Goal: Use online tool/utility: Utilize a website feature to perform a specific function

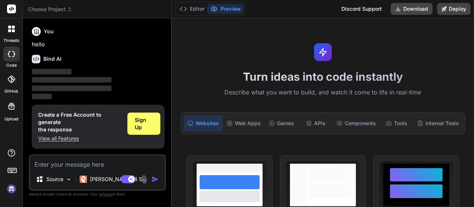
click at [116, 165] on textarea at bounding box center [97, 162] width 135 height 13
type textarea "x"
drag, startPoint x: 104, startPoint y: 169, endPoint x: 108, endPoint y: 164, distance: 6.4
click at [108, 164] on div "Source Claude 4 S.. Agent Mode. When this toggle is activated, AI automatically…" at bounding box center [97, 173] width 137 height 36
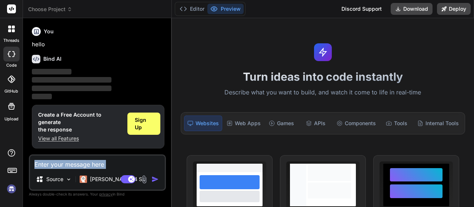
click at [108, 164] on textarea at bounding box center [97, 162] width 135 height 13
type textarea "w"
type textarea "x"
type textarea "wr"
type textarea "x"
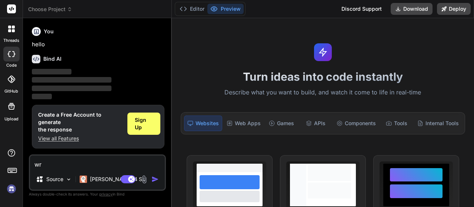
type textarea "wri"
type textarea "x"
type textarea "writ"
type textarea "x"
type textarea "write"
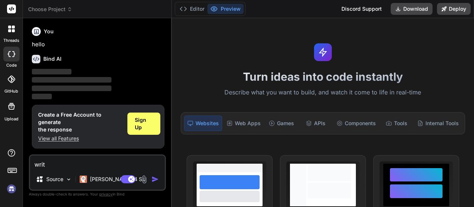
type textarea "x"
type textarea "write"
type textarea "x"
type textarea "write t"
type textarea "x"
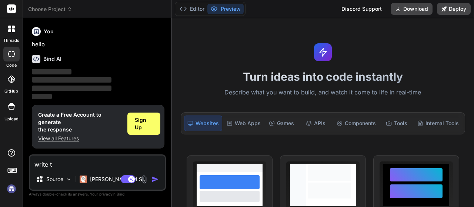
type textarea "write tu"
type textarea "x"
type textarea "write tu"
type textarea "x"
type textarea "write tu r"
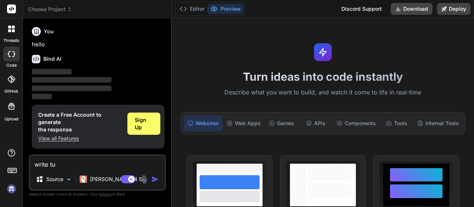
type textarea "x"
type textarea "write tu re"
type textarea "x"
type textarea "write tu rea"
type textarea "x"
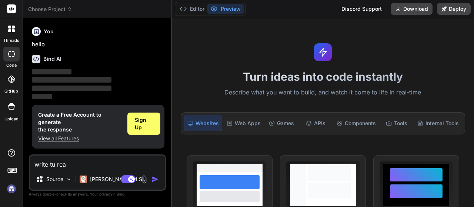
type textarea "write tu read"
type textarea "x"
type textarea "write tu read"
type textarea "x"
type textarea "write turead"
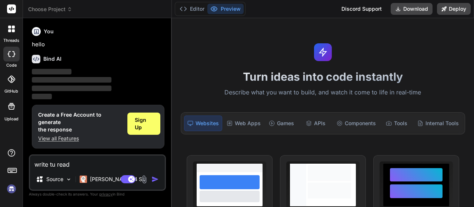
type textarea "x"
type textarea "write tuoread"
type textarea "x"
type textarea "write turead"
type textarea "x"
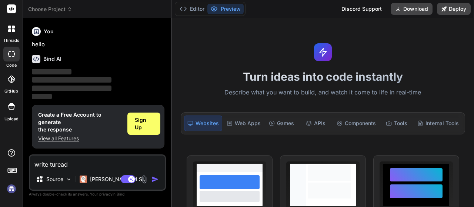
type textarea "write tread"
type textarea "x"
type textarea "write toread"
type textarea "x"
type textarea "write to read"
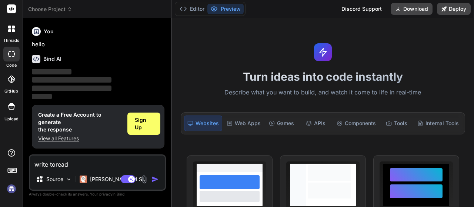
type textarea "x"
type textarea "write to read"
type textarea "x"
type textarea "write to read d"
type textarea "x"
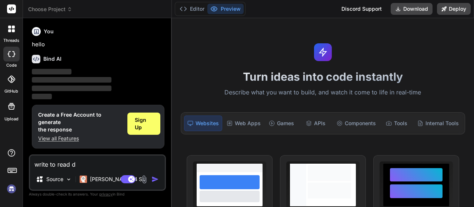
type textarea "write to read da"
type textarea "x"
type textarea "write to read dat"
type textarea "x"
type textarea "write to read data"
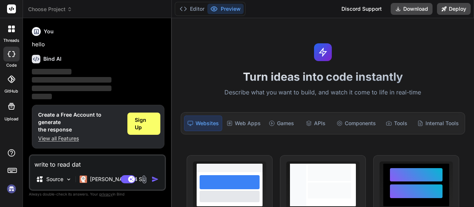
type textarea "x"
type textarea "write to read data"
type textarea "x"
type textarea "write to read data f"
type textarea "x"
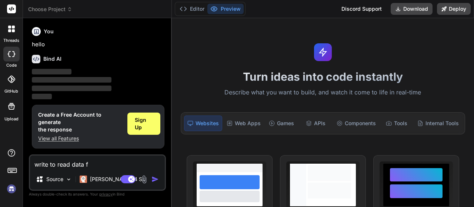
type textarea "write to read data fr"
type textarea "x"
type textarea "write to read data fra"
type textarea "x"
type textarea "write to read data fram"
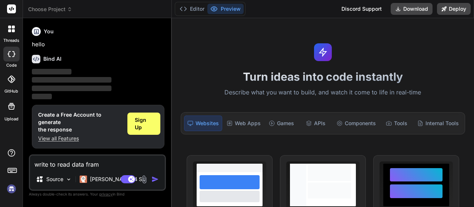
type textarea "x"
type textarea "write to read data frame"
type textarea "x"
type textarea "write to read data fram"
type textarea "x"
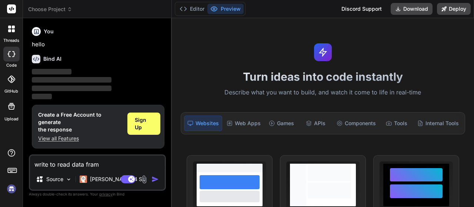
type textarea "write to read data fra"
type textarea "x"
type textarea "write to read data fr"
type textarea "x"
type textarea "write to read data fro"
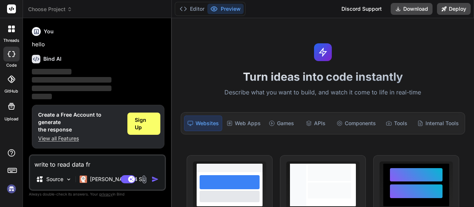
type textarea "x"
type textarea "write to read data from"
type textarea "x"
type textarea "write to read data from"
type textarea "x"
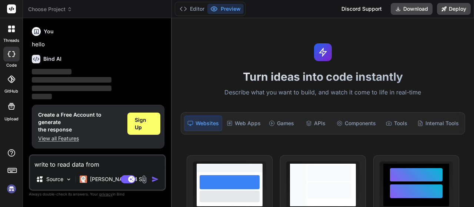
type textarea "write to read data from v"
type textarea "x"
type textarea "write to read data from va"
type textarea "x"
type textarea "write to read data from var"
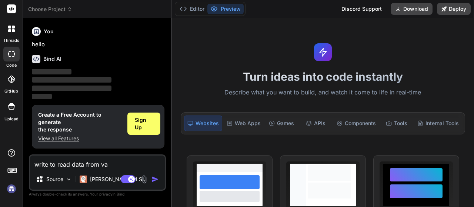
type textarea "x"
type textarea "write to read data from vari"
type textarea "x"
type textarea "write to read data from vario"
type textarea "x"
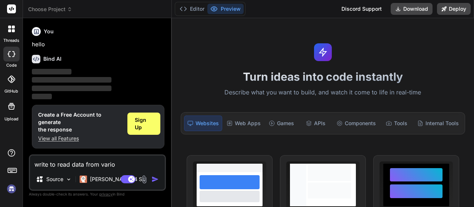
type textarea "write to read data from variou"
type textarea "x"
type textarea "write to read data from various"
type textarea "x"
type textarea "write to read data from various"
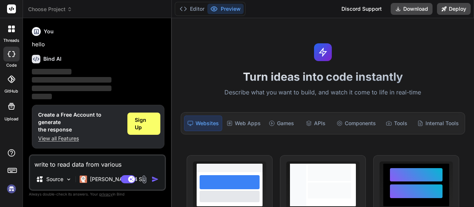
type textarea "x"
type textarea "write to read data from various s"
type textarea "x"
type textarea "write to read data from various so"
type textarea "x"
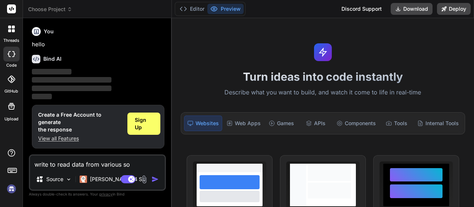
type textarea "write to read data from various sou"
type textarea "x"
type textarea "write to read data from various sour"
type textarea "x"
type textarea "write to read data from various sourc"
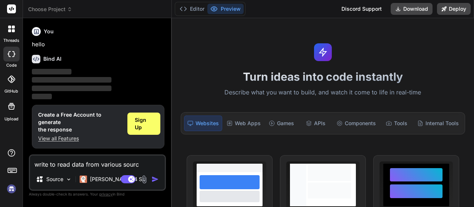
type textarea "x"
type textarea "write to read data from various source"
type textarea "x"
type textarea "write to read data from various sources"
type textarea "x"
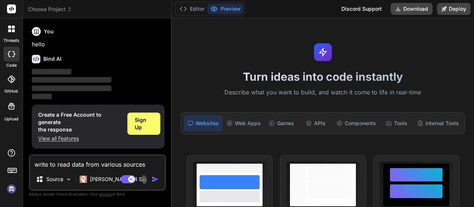
type textarea "write to read data from various sources"
type textarea "x"
type textarea "write to read data from various sources i"
type textarea "x"
type textarea "write to read data from various sources in"
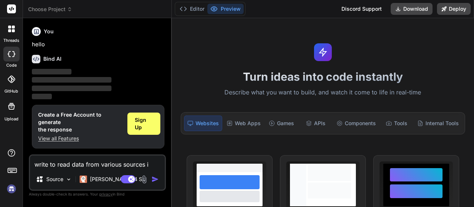
type textarea "x"
type textarea "write to read data from various sources in"
type textarea "x"
type textarea "write to read data from various sources in a"
type textarea "x"
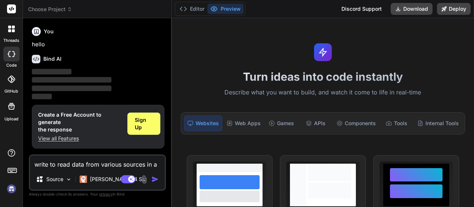
type textarea "write to read data from various sources in a"
type textarea "x"
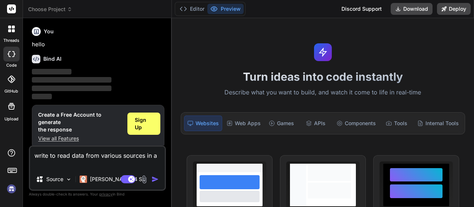
type textarea "write to read data from various sources in a d"
type textarea "x"
type textarea "write to read data from various sources in a da"
type textarea "x"
type textarea "write to read data from various sources in a dat"
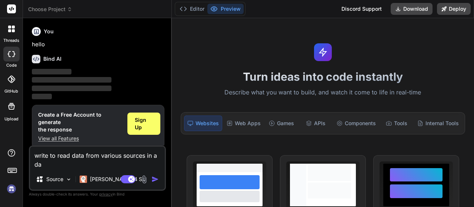
type textarea "x"
type textarea "write to read data from various sources in a data"
type textarea "x"
type textarea "write to read data from various sources in a data"
type textarea "x"
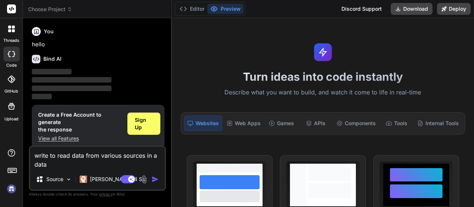
type textarea "write to read data from various sources in a data f"
type textarea "x"
type textarea "write to read data from various sources in a data fr"
type textarea "x"
type textarea "write to read data from various sources in a data fra"
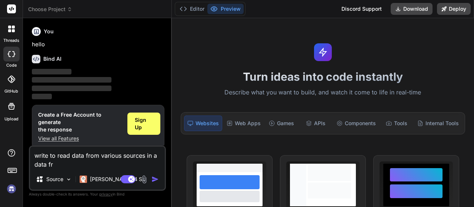
type textarea "x"
type textarea "write to read data from various sources in a data fram"
type textarea "x"
type textarea "write to read data from various sources in a data frame"
type textarea "x"
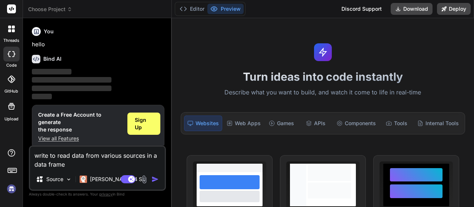
type textarea "write to read data from various sources in a data frame"
type textarea "x"
type textarea "write to read data from various sources in a data frame"
click at [154, 180] on img "button" at bounding box center [155, 179] width 7 height 7
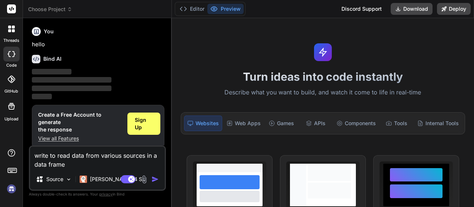
click at [154, 180] on img "button" at bounding box center [155, 179] width 7 height 7
click at [146, 165] on textarea "write to read data from various sources in a data frame" at bounding box center [97, 158] width 135 height 22
click at [153, 181] on img "button" at bounding box center [155, 179] width 7 height 7
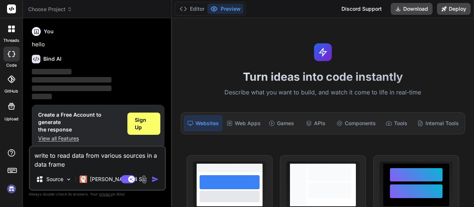
click at [153, 181] on img "button" at bounding box center [155, 179] width 7 height 7
click at [70, 180] on img at bounding box center [69, 179] width 6 height 6
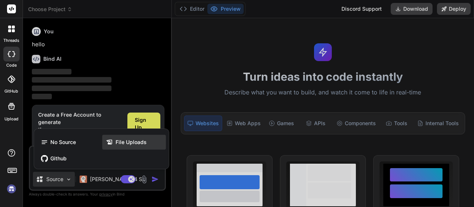
click at [119, 143] on span "File Uploads" at bounding box center [131, 142] width 31 height 7
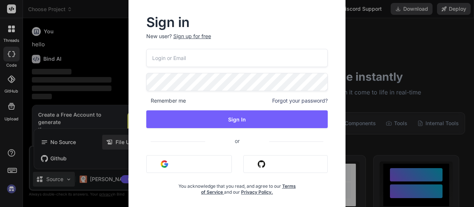
click at [119, 143] on div "Sign in New user? Sign up for free Remember me Forgot your password? Sign In or…" at bounding box center [237, 103] width 237 height 219
click at [65, 175] on div "Sign in New user? Sign up for free Remember me Forgot your password? Sign In or…" at bounding box center [237, 103] width 474 height 207
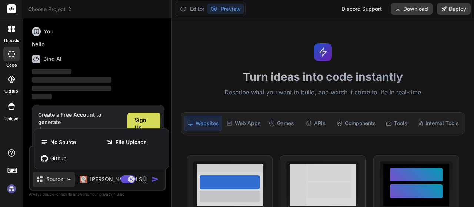
click at [151, 177] on div at bounding box center [237, 103] width 474 height 207
type textarea "x"
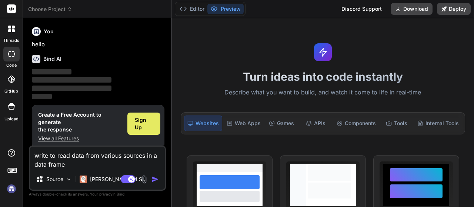
click at [152, 119] on span "Sign Up" at bounding box center [144, 123] width 18 height 15
click at [156, 183] on img "button" at bounding box center [155, 179] width 7 height 7
click at [243, 124] on div "Web Apps" at bounding box center [244, 124] width 40 height 16
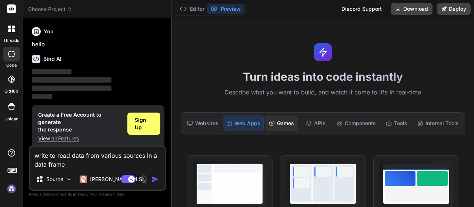
click at [269, 124] on icon at bounding box center [272, 123] width 6 height 6
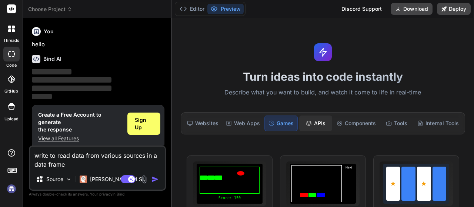
click at [299, 126] on div "APIs" at bounding box center [315, 124] width 33 height 16
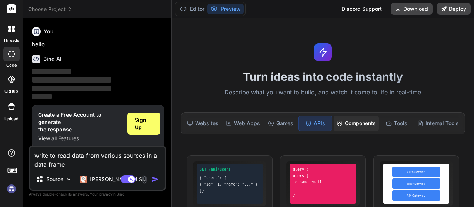
click at [334, 126] on div "Components" at bounding box center [356, 124] width 45 height 16
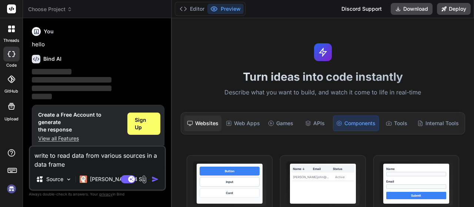
click at [209, 123] on div "Websites" at bounding box center [202, 124] width 37 height 16
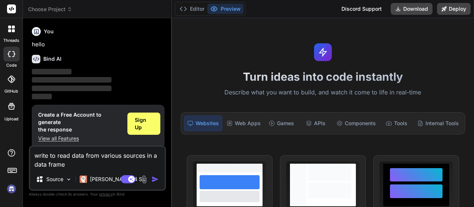
click at [311, 67] on div "Turn ideas into code instantly Describe what you want to build, and watch it co…" at bounding box center [323, 112] width 302 height 189
click at [312, 93] on p "Describe what you want to build, and watch it come to life in real-time" at bounding box center [322, 93] width 293 height 10
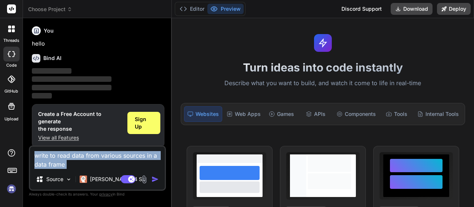
scroll to position [6, 0]
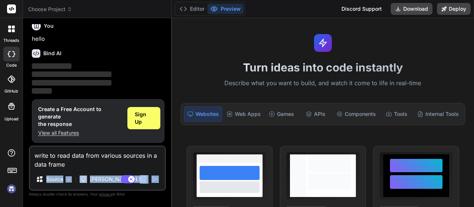
drag, startPoint x: 111, startPoint y: 170, endPoint x: 155, endPoint y: 177, distance: 44.2
click at [155, 177] on div "write to read data from various sources in a data frame Source Claude 4 S.. Age…" at bounding box center [97, 168] width 137 height 45
click at [155, 177] on img "button" at bounding box center [155, 179] width 7 height 7
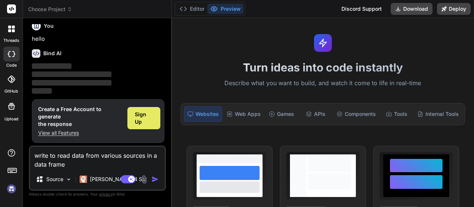
click at [150, 122] on span "Sign Up" at bounding box center [144, 118] width 18 height 15
click at [156, 180] on img "button" at bounding box center [155, 179] width 7 height 7
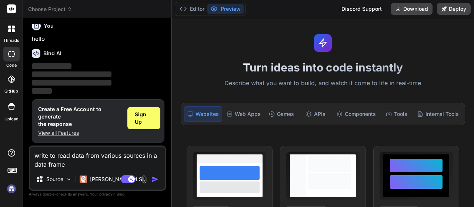
click at [79, 55] on div "Bind AI" at bounding box center [98, 53] width 133 height 9
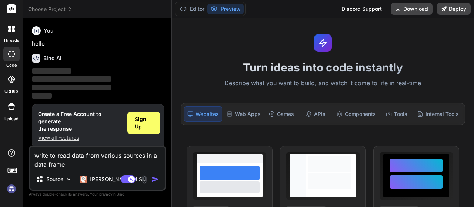
scroll to position [0, 0]
click at [50, 37] on div "You hello" at bounding box center [98, 36] width 133 height 25
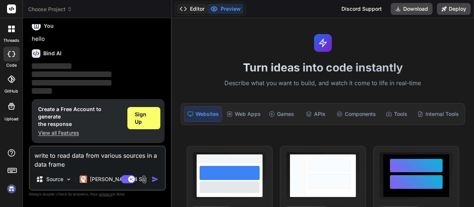
click at [201, 10] on button "Editor" at bounding box center [192, 9] width 31 height 10
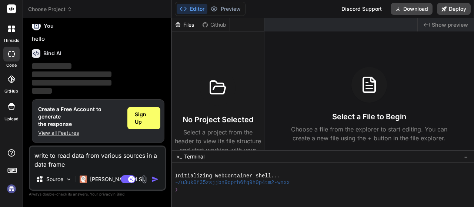
click at [201, 10] on button "Editor" at bounding box center [192, 9] width 31 height 10
click at [225, 9] on button "Preview" at bounding box center [226, 9] width 36 height 10
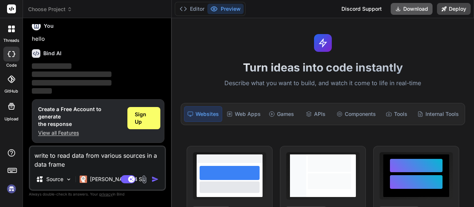
click at [428, 6] on button "Download" at bounding box center [412, 9] width 42 height 12
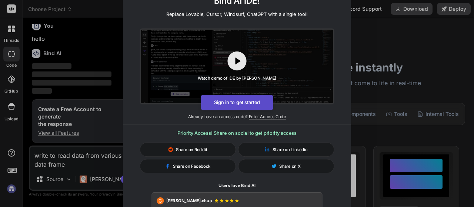
click at [211, 102] on button "Sign in to get started" at bounding box center [237, 103] width 72 height 16
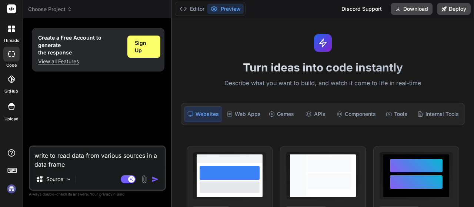
scroll to position [0, 0]
click at [154, 182] on img "button" at bounding box center [155, 179] width 7 height 7
click at [155, 182] on img "button" at bounding box center [155, 179] width 7 height 7
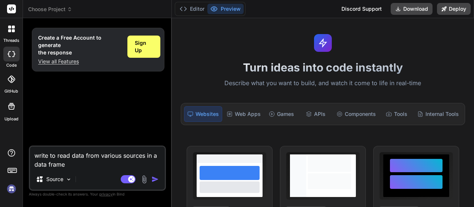
click at [158, 180] on img "button" at bounding box center [155, 179] width 7 height 7
click at [405, 10] on button "Download" at bounding box center [412, 9] width 42 height 12
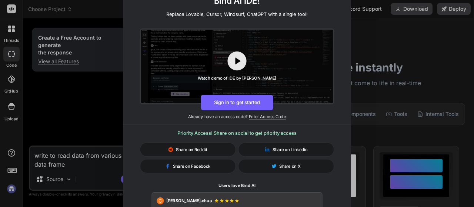
click at [381, 90] on div "🚀 Create and Deploy FullStack Applications with Bind AI IDE! Replace Lovable, C…" at bounding box center [237, 103] width 474 height 207
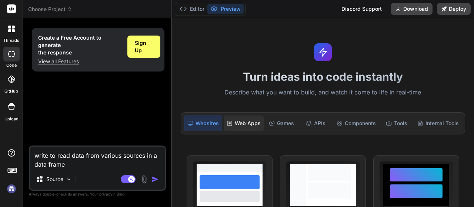
click at [248, 123] on div "Web Apps" at bounding box center [244, 124] width 40 height 16
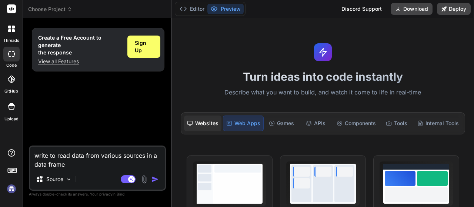
type textarea "x"
click at [216, 119] on div "Websites" at bounding box center [202, 124] width 37 height 16
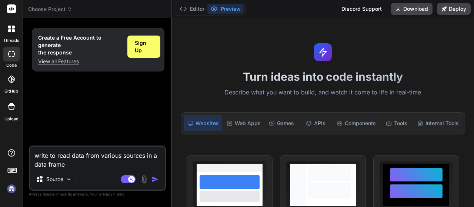
click at [107, 106] on div "Create a Free Account to generate the response View all Features Sign Up" at bounding box center [98, 85] width 136 height 122
click at [74, 170] on div "write to read data from various sources in a data frame Source Agent Mode. When…" at bounding box center [97, 168] width 137 height 45
click at [72, 163] on textarea "write to read data from various sources in a data frame" at bounding box center [97, 158] width 135 height 22
type textarea "write to read data from various sources in a data frame"
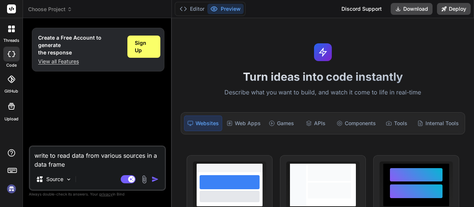
type textarea "x"
type textarea "write to read data from various sources in a data frame"
click at [153, 180] on img "button" at bounding box center [155, 179] width 7 height 7
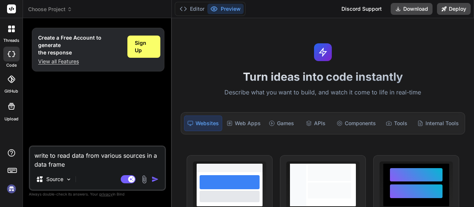
click at [153, 180] on img "button" at bounding box center [155, 179] width 7 height 7
click at [10, 32] on icon at bounding box center [9, 30] width 3 height 3
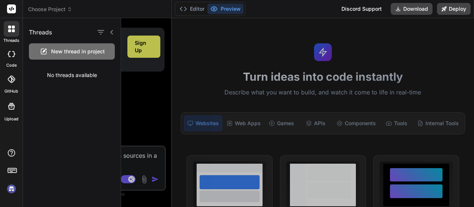
click at [11, 56] on icon at bounding box center [11, 54] width 7 height 6
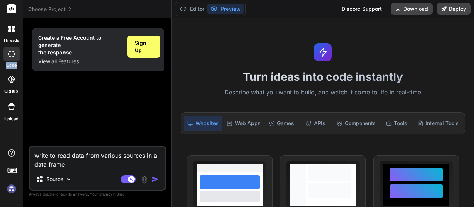
click at [11, 56] on icon at bounding box center [11, 54] width 7 height 6
type textarea "x"
click at [14, 74] on div at bounding box center [11, 79] width 16 height 16
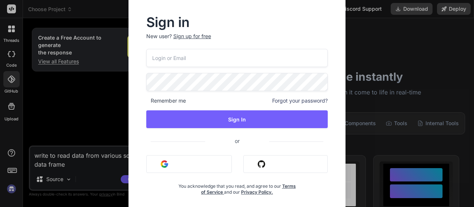
click at [15, 94] on div "Sign in New user? Sign up for free Remember me Forgot your password? Sign In or…" at bounding box center [237, 103] width 474 height 207
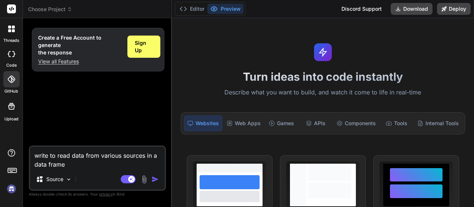
click at [15, 120] on label "Upload" at bounding box center [11, 119] width 14 height 6
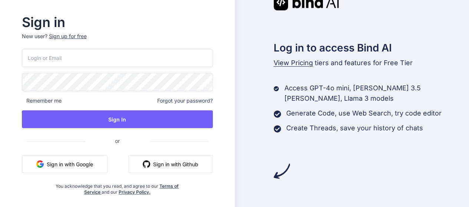
click at [161, 59] on input "email" at bounding box center [117, 58] width 191 height 18
type input "nsbindas14@gamil.com"
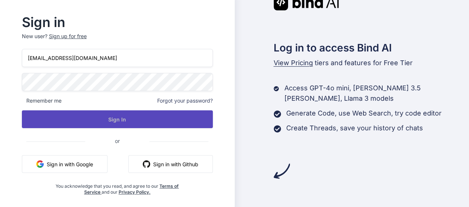
click at [162, 117] on button "Sign In" at bounding box center [117, 119] width 191 height 18
click at [160, 117] on button "Sign In" at bounding box center [117, 119] width 191 height 18
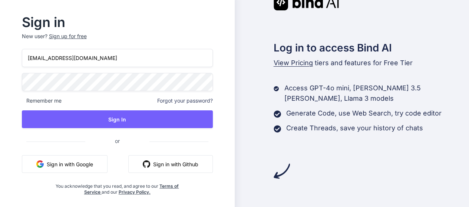
click at [95, 167] on button "Sign in with Google" at bounding box center [65, 164] width 86 height 18
click at [286, 139] on div "Log in to access Bind AI View Pricing tiers and features for Free Tier Access G…" at bounding box center [352, 86] width 235 height 185
click at [64, 167] on button "Sign in with Google" at bounding box center [65, 164] width 86 height 18
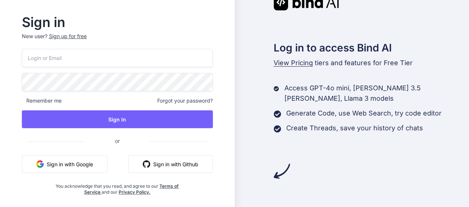
click at [87, 161] on button "Sign in with Google" at bounding box center [65, 164] width 86 height 18
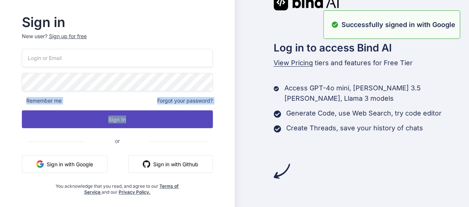
drag, startPoint x: 219, startPoint y: 82, endPoint x: 176, endPoint y: 111, distance: 51.7
click at [176, 111] on div "Sign in New user? Sign up for free Remember me Forgot your password? Sign In or…" at bounding box center [117, 105] width 215 height 179
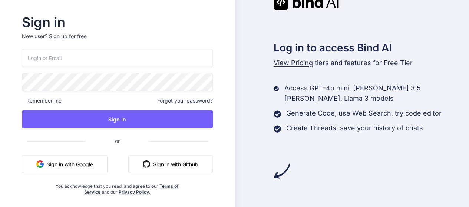
click at [90, 159] on button "Sign in with Google" at bounding box center [65, 164] width 86 height 18
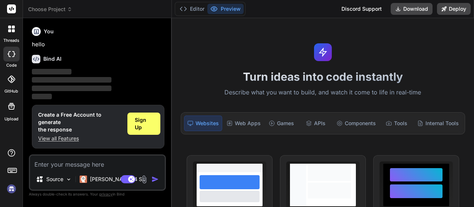
type textarea "x"
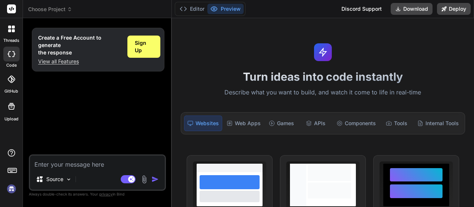
type textarea "w"
type textarea "x"
type textarea "wr"
type textarea "x"
type textarea "wri"
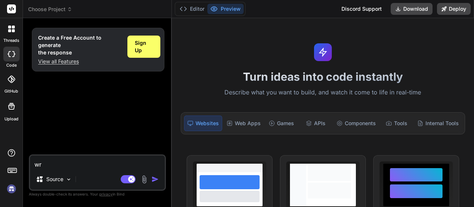
type textarea "x"
type textarea "writ"
type textarea "x"
type textarea "write"
type textarea "x"
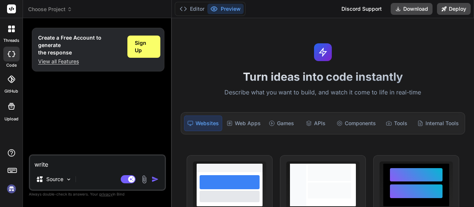
type textarea "write"
type textarea "x"
type textarea "write"
click at [145, 54] on div "Sign Up" at bounding box center [143, 47] width 33 height 22
click at [146, 42] on span "Sign Up" at bounding box center [144, 46] width 18 height 15
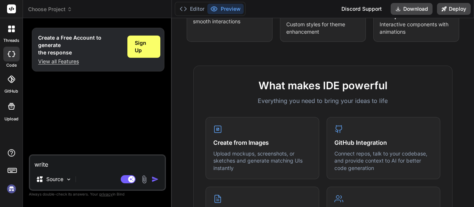
scroll to position [230, 0]
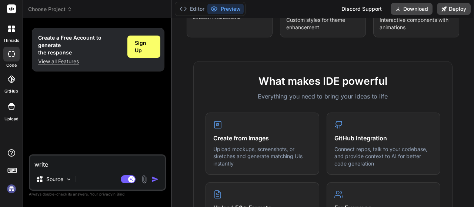
click at [225, 140] on h4 "Create from Images" at bounding box center [262, 138] width 98 height 9
click at [230, 123] on div "Create from Images Upload mockups, screenshots, or sketches and generate matchi…" at bounding box center [263, 143] width 114 height 63
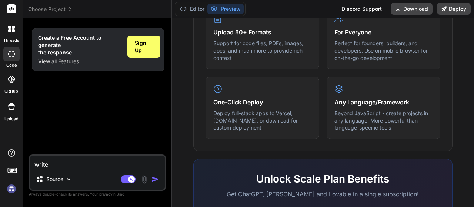
scroll to position [514, 0]
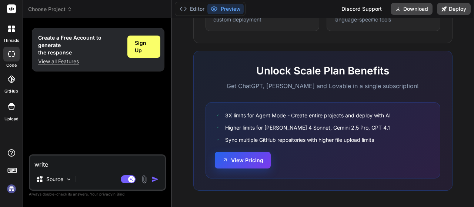
click at [242, 163] on button "View Pricing" at bounding box center [243, 160] width 56 height 17
type textarea "x"
click at [61, 62] on p "View all Features" at bounding box center [79, 61] width 83 height 7
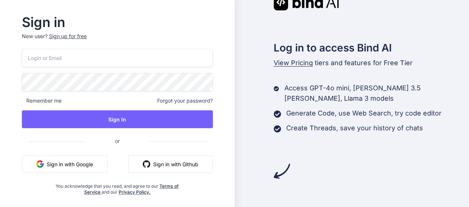
click at [104, 165] on button "Sign in with Google" at bounding box center [65, 164] width 86 height 18
click at [83, 170] on button "Sign in with Google" at bounding box center [65, 164] width 86 height 18
click at [96, 162] on button "Sign in with Google" at bounding box center [65, 164] width 86 height 18
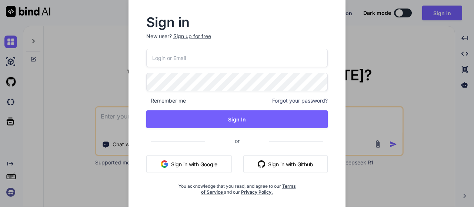
click at [380, 50] on div "Sign in New user? Sign up for free Remember me Forgot your password? Sign In or…" at bounding box center [237, 103] width 474 height 207
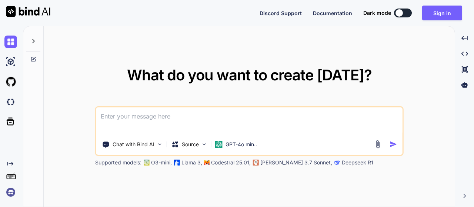
click at [216, 102] on div "What do you want to create [DATE]? Chat with Bind AI Source GPT-4o min.. Suppor…" at bounding box center [249, 117] width 309 height 99
click at [218, 109] on textarea at bounding box center [249, 120] width 306 height 27
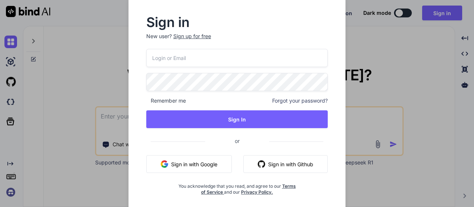
click at [376, 136] on div "Sign in New user? Sign up for free Remember me Forgot your password? Sign In or…" at bounding box center [237, 103] width 474 height 207
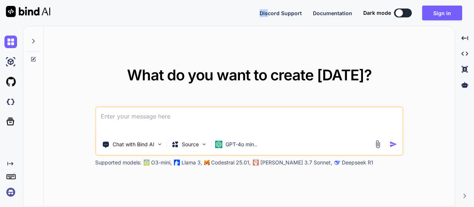
drag, startPoint x: 376, startPoint y: 136, endPoint x: 272, endPoint y: -37, distance: 201.3
click at [272, 0] on html "Discord Support Documentation Dark mode Sign in Created with Pixso. Created wit…" at bounding box center [237, 103] width 474 height 207
